Goal: Information Seeking & Learning: Learn about a topic

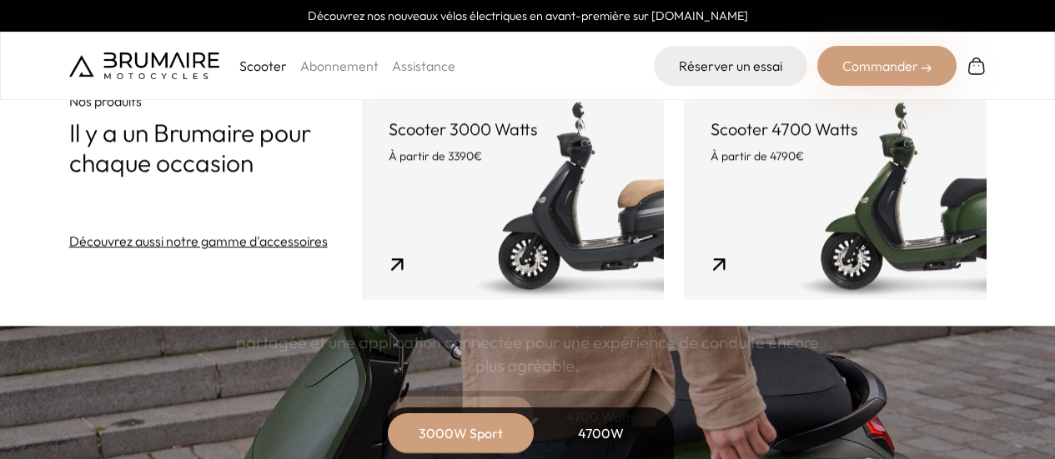
click at [912, 73] on div "Commander" at bounding box center [886, 66] width 139 height 40
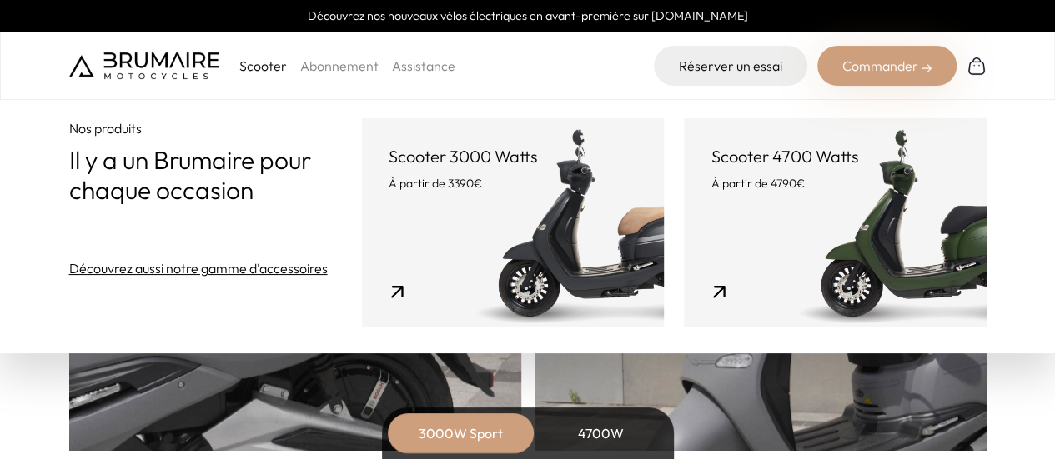
scroll to position [917, 0]
click at [498, 233] on link "Scooter 3000 Watts À partir de 3390€" at bounding box center [513, 222] width 302 height 208
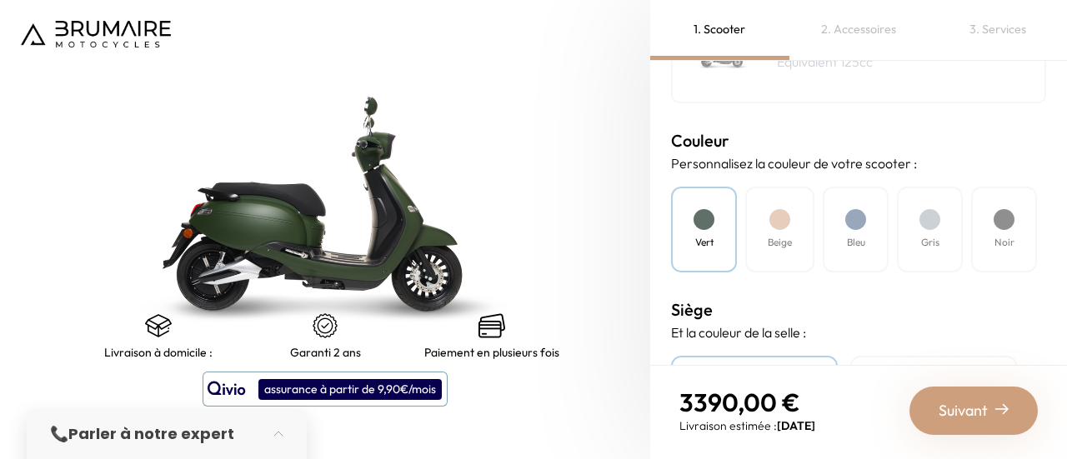
scroll to position [500, 0]
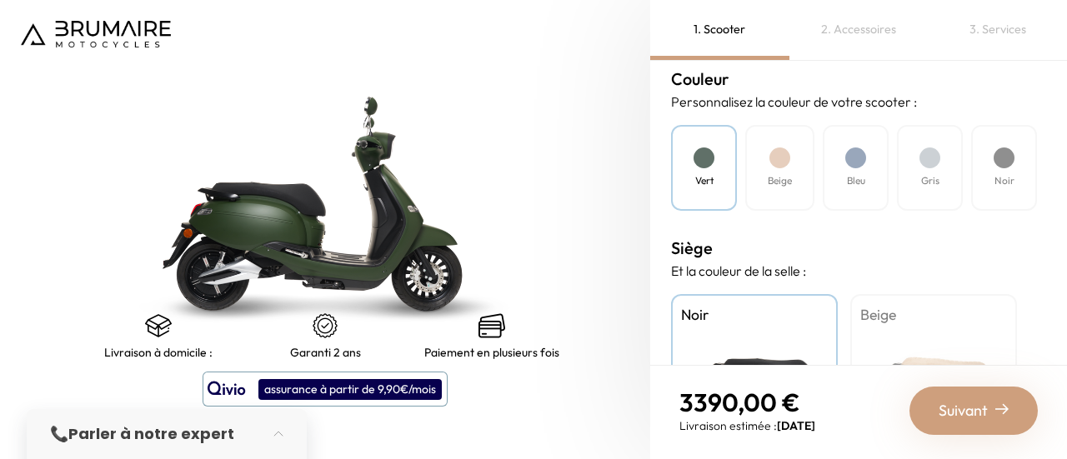
click at [857, 165] on div at bounding box center [855, 158] width 21 height 21
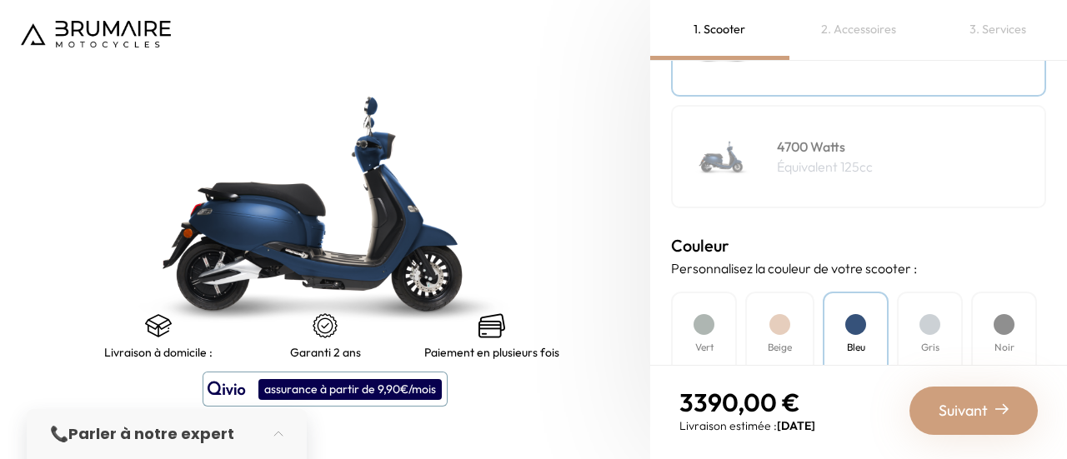
click at [811, 157] on p "Équivalent 125cc" at bounding box center [825, 167] width 96 height 20
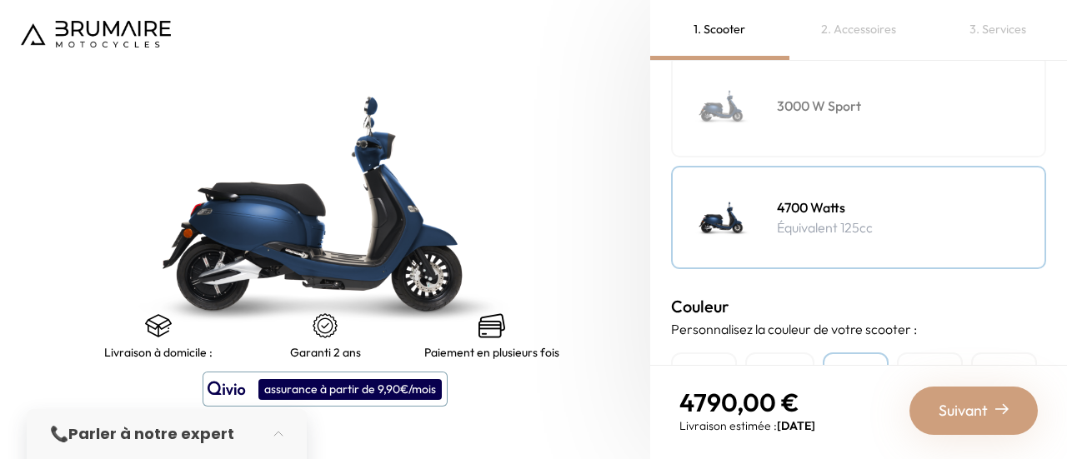
scroll to position [250, 0]
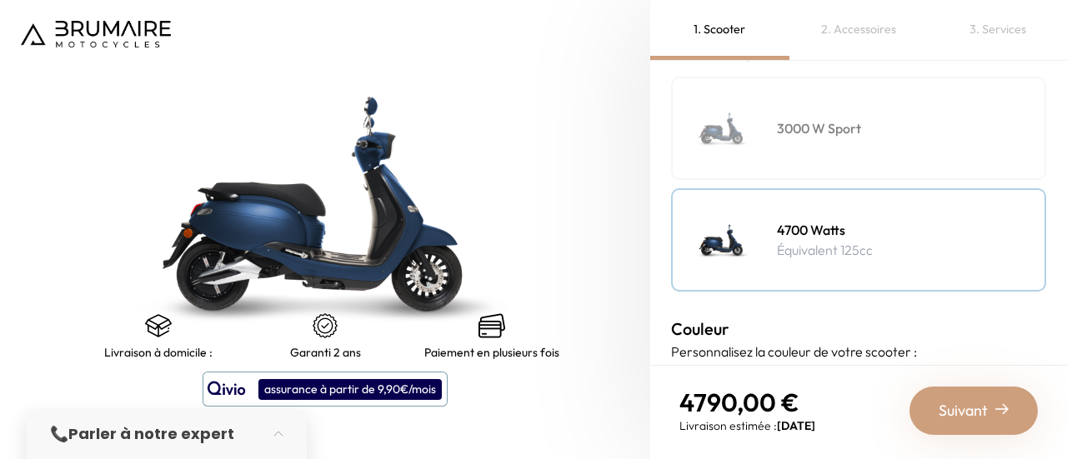
click at [811, 157] on div "3000 W Sport" at bounding box center [858, 128] width 375 height 103
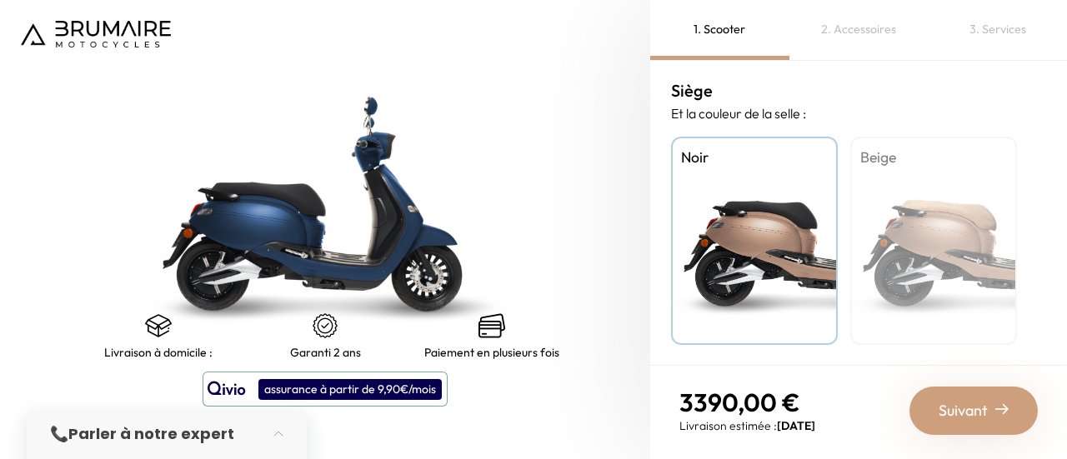
scroll to position [659, 0]
click at [942, 228] on div "Beige" at bounding box center [933, 240] width 167 height 208
